Goal: Transaction & Acquisition: Obtain resource

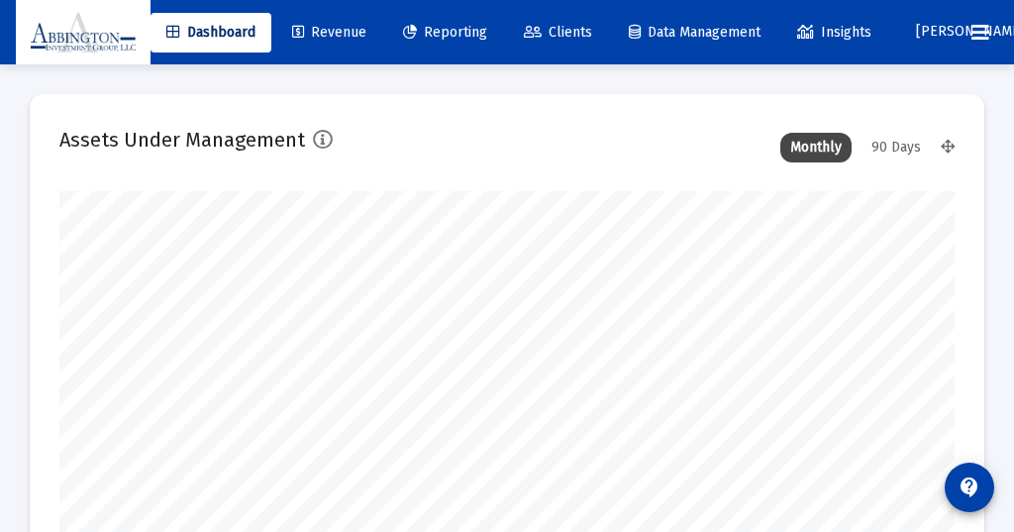
scroll to position [396, 895]
type input "[DATE]"
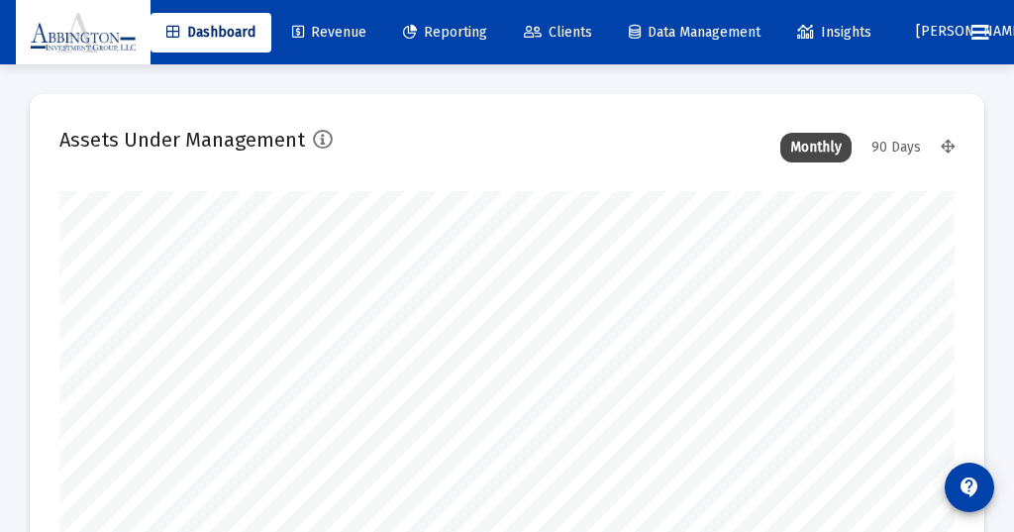
click at [901, 145] on div "90 Days" at bounding box center [895, 148] width 69 height 30
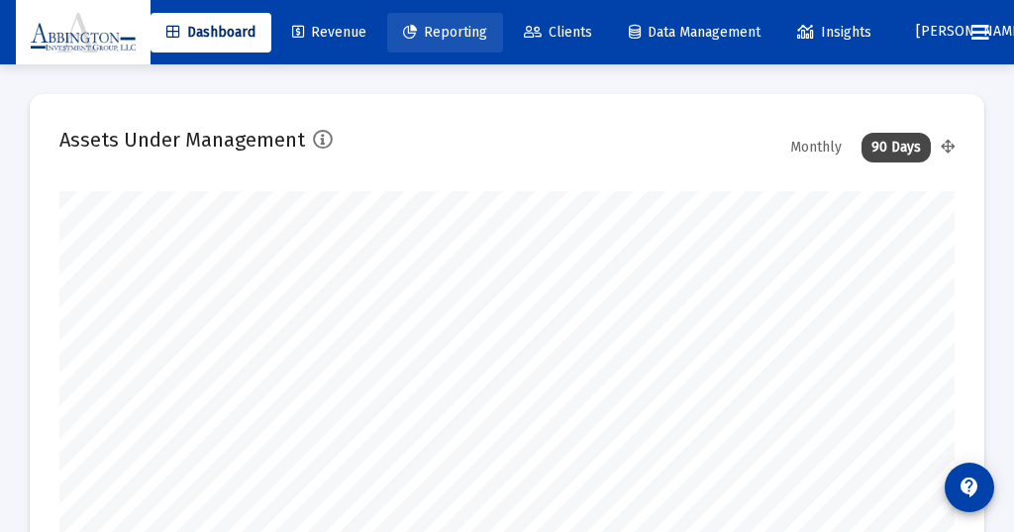
click at [459, 29] on span "Reporting" at bounding box center [445, 32] width 84 height 17
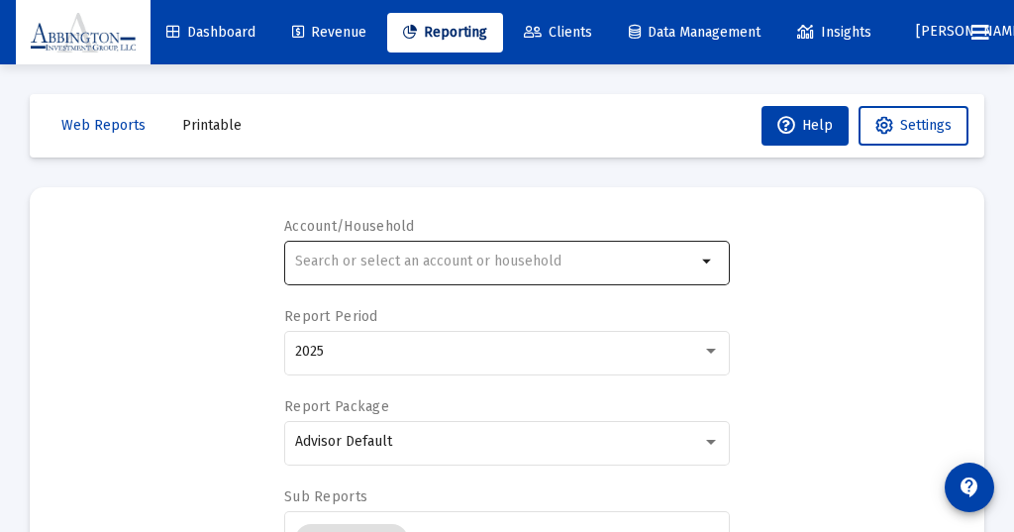
click at [709, 262] on mat-icon "arrow_drop_down" at bounding box center [708, 261] width 24 height 24
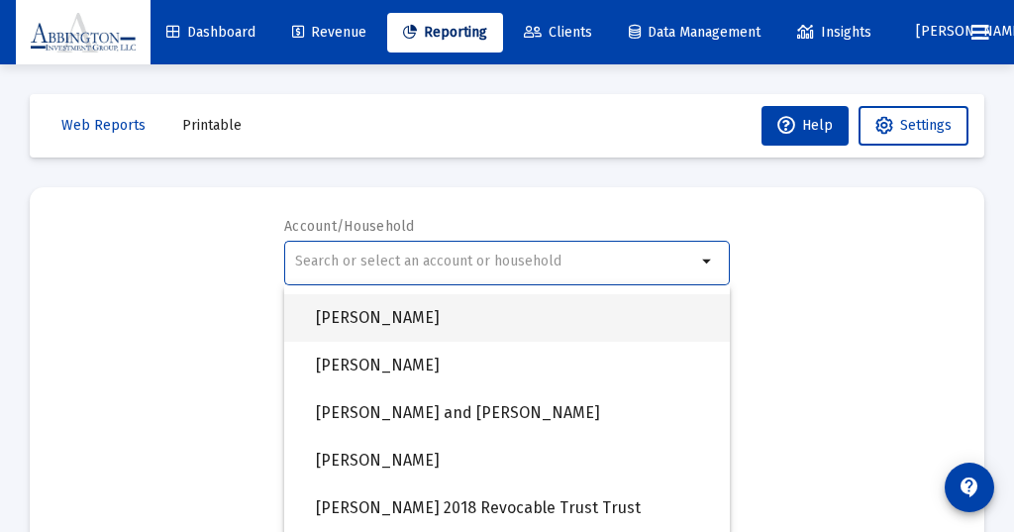
scroll to position [1450, 0]
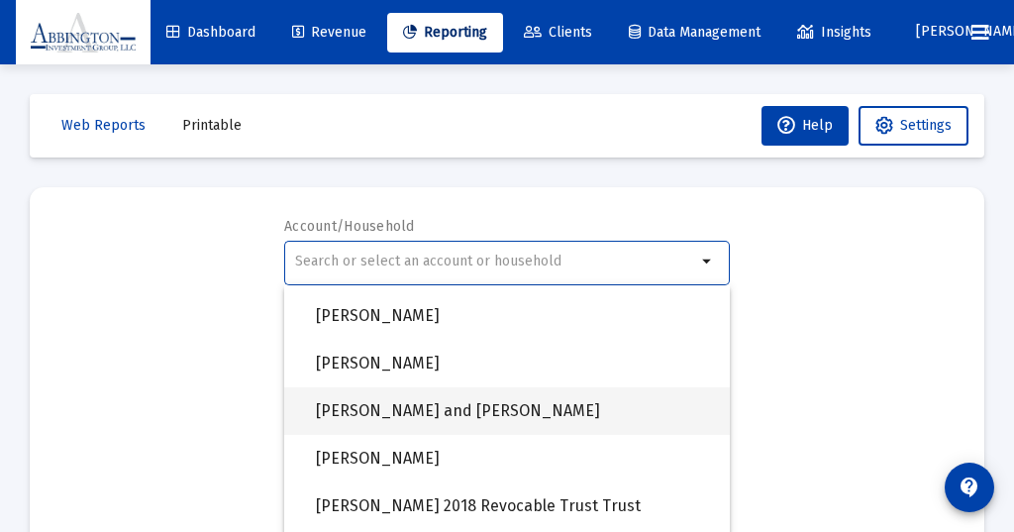
click at [441, 407] on span "[PERSON_NAME] and [PERSON_NAME]" at bounding box center [515, 411] width 398 height 48
type input "[PERSON_NAME] and [PERSON_NAME]"
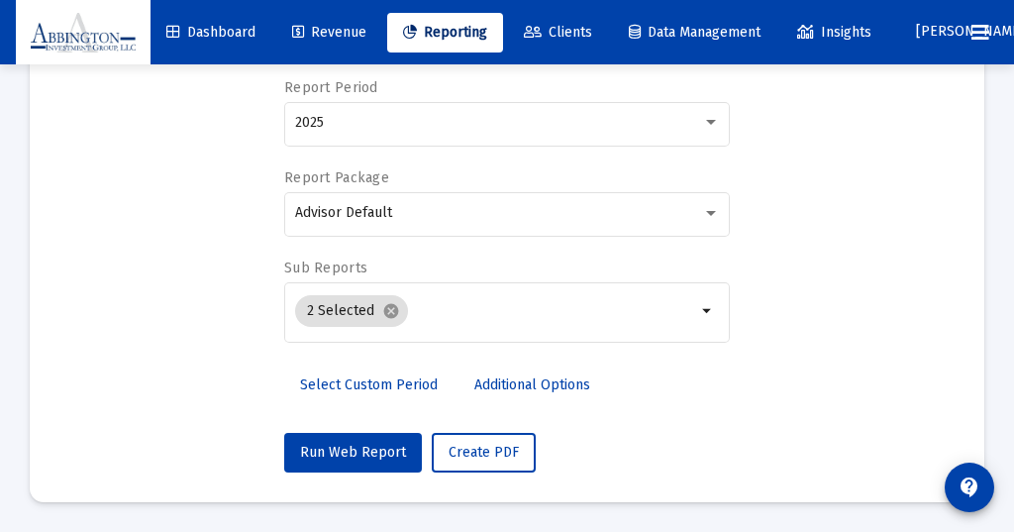
scroll to position [229, 0]
click at [333, 445] on span "Run Web Report" at bounding box center [353, 452] width 106 height 17
click at [473, 447] on span "Push to PDF" at bounding box center [486, 452] width 77 height 17
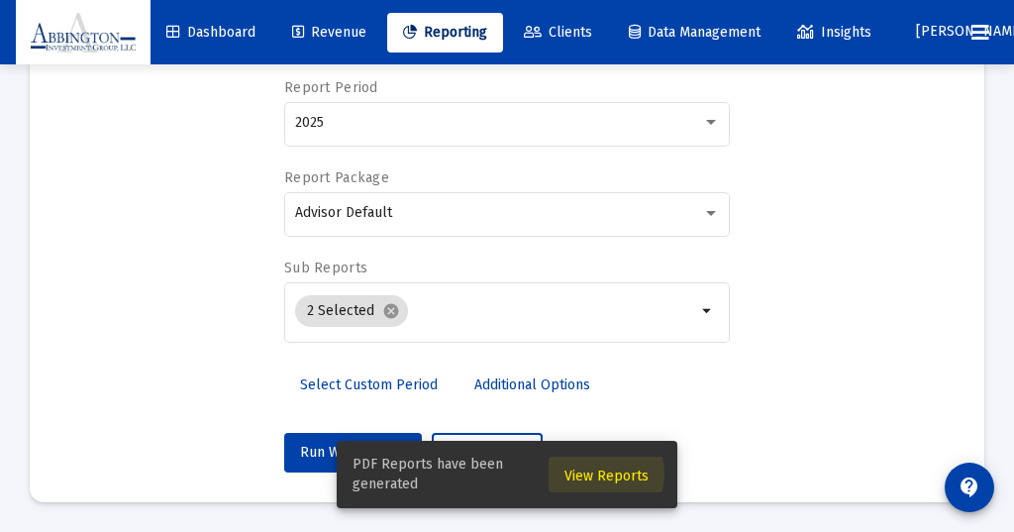
click at [605, 473] on span "View Reports" at bounding box center [606, 475] width 84 height 17
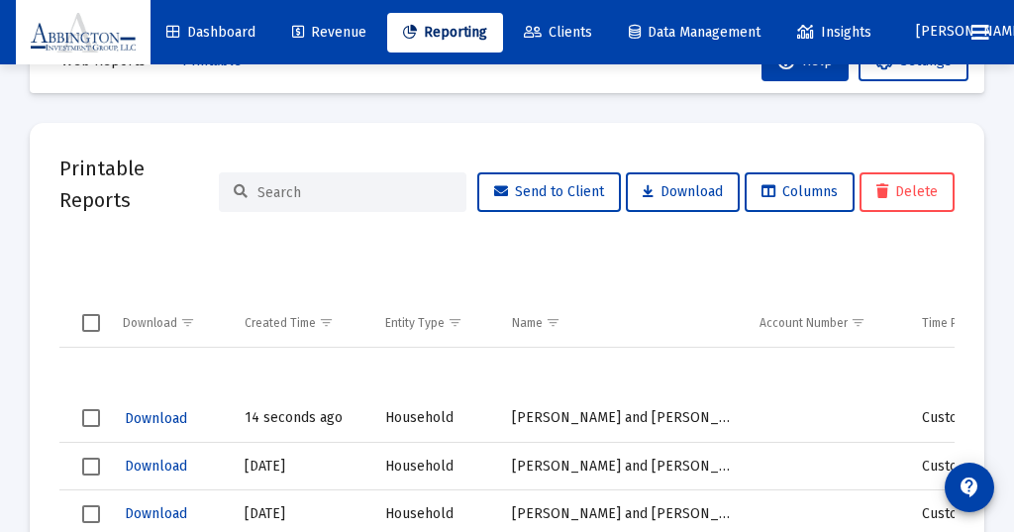
click at [153, 418] on span "Download" at bounding box center [156, 418] width 62 height 17
